Goal: Transaction & Acquisition: Download file/media

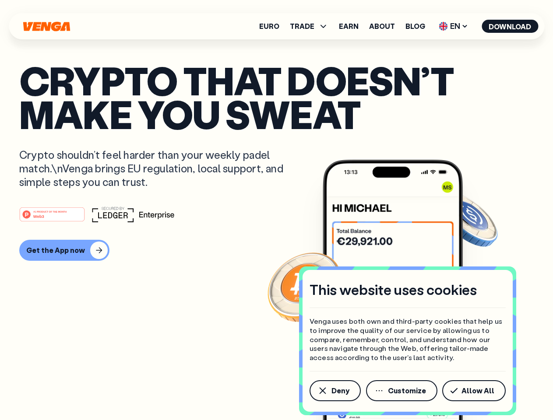
click at [276, 210] on div "#1 PRODUCT OF THE MONTH Web3" at bounding box center [276, 215] width 514 height 16
click at [334, 391] on span "Deny" at bounding box center [340, 390] width 18 height 7
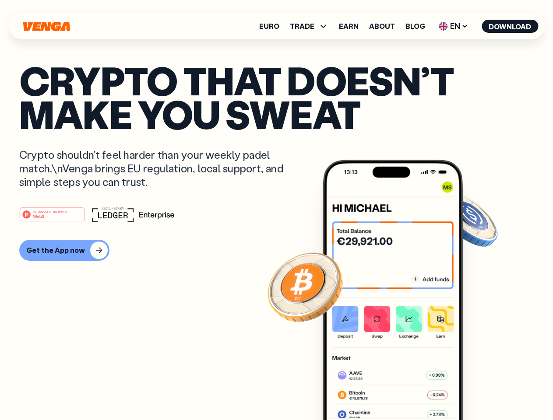
click at [402, 391] on img at bounding box center [393, 306] width 140 height 293
click at [475, 391] on article "Crypto that doesn’t make you sweat Crypto shouldn’t feel harder than your weekl…" at bounding box center [276, 227] width 514 height 328
click at [312, 26] on span "TRADE" at bounding box center [302, 26] width 25 height 7
click at [453, 26] on span "EN" at bounding box center [452, 26] width 35 height 14
click at [510, 26] on button "Download" at bounding box center [509, 26] width 56 height 13
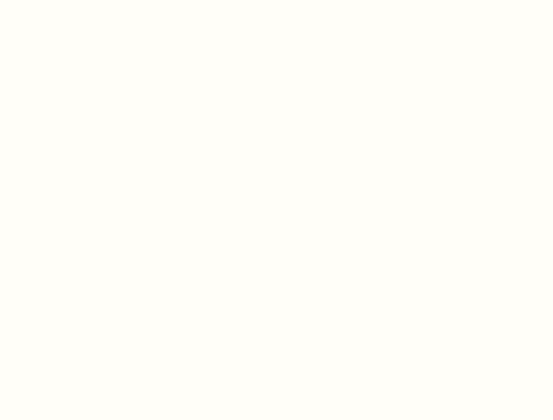
click at [63, 0] on html "This website uses cookies Venga uses both own and third-party cookies that help…" at bounding box center [276, 0] width 553 height 0
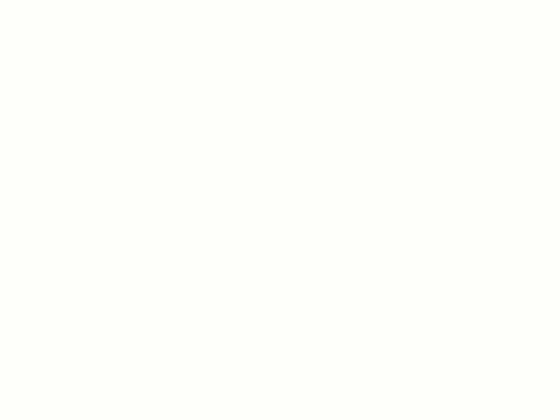
click at [53, 0] on html "This website uses cookies Venga uses both own and third-party cookies that help…" at bounding box center [280, 0] width 560 height 0
